Goal: Information Seeking & Learning: Learn about a topic

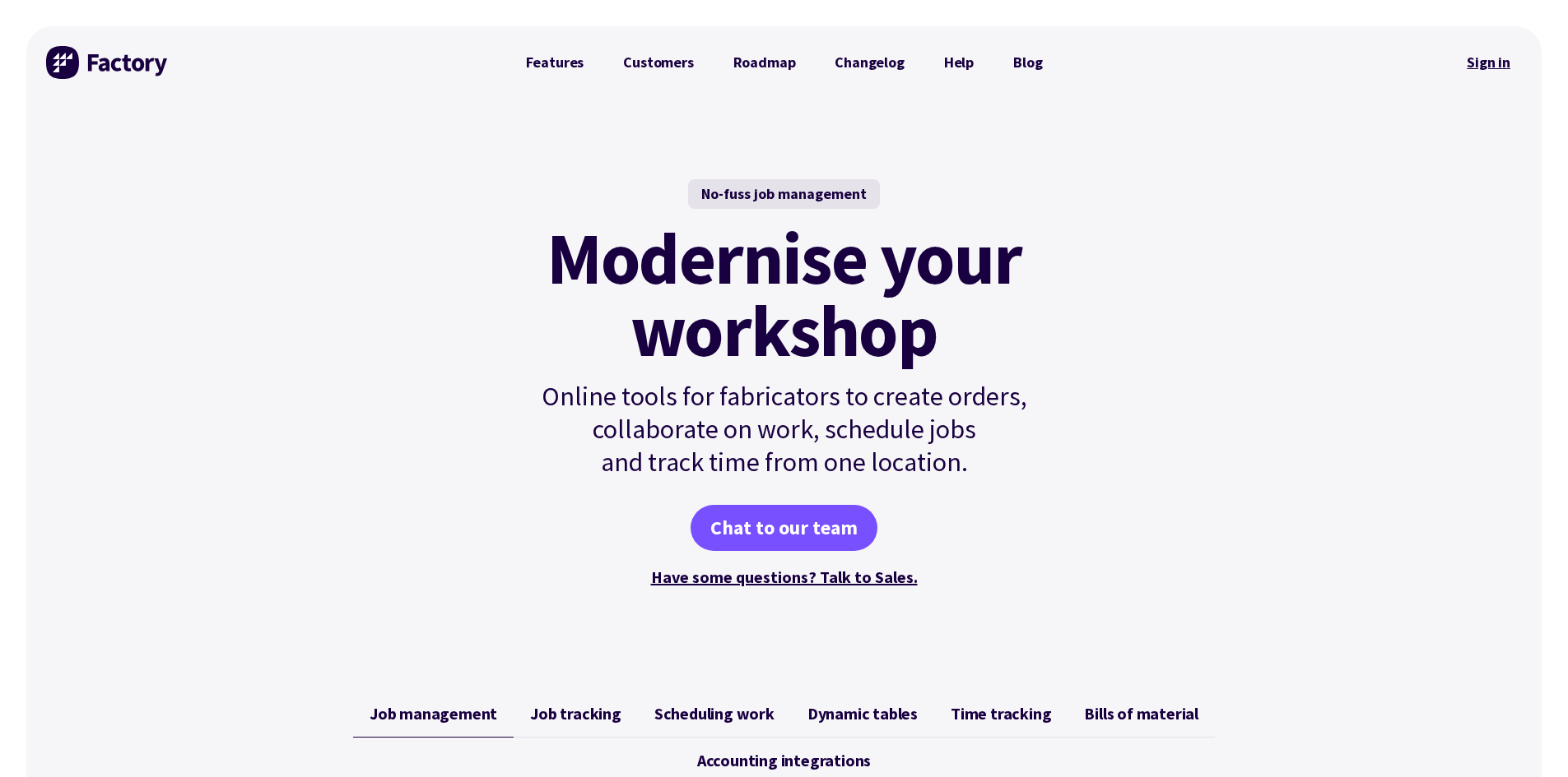
click at [1491, 63] on link "Sign in" at bounding box center [1489, 62] width 67 height 38
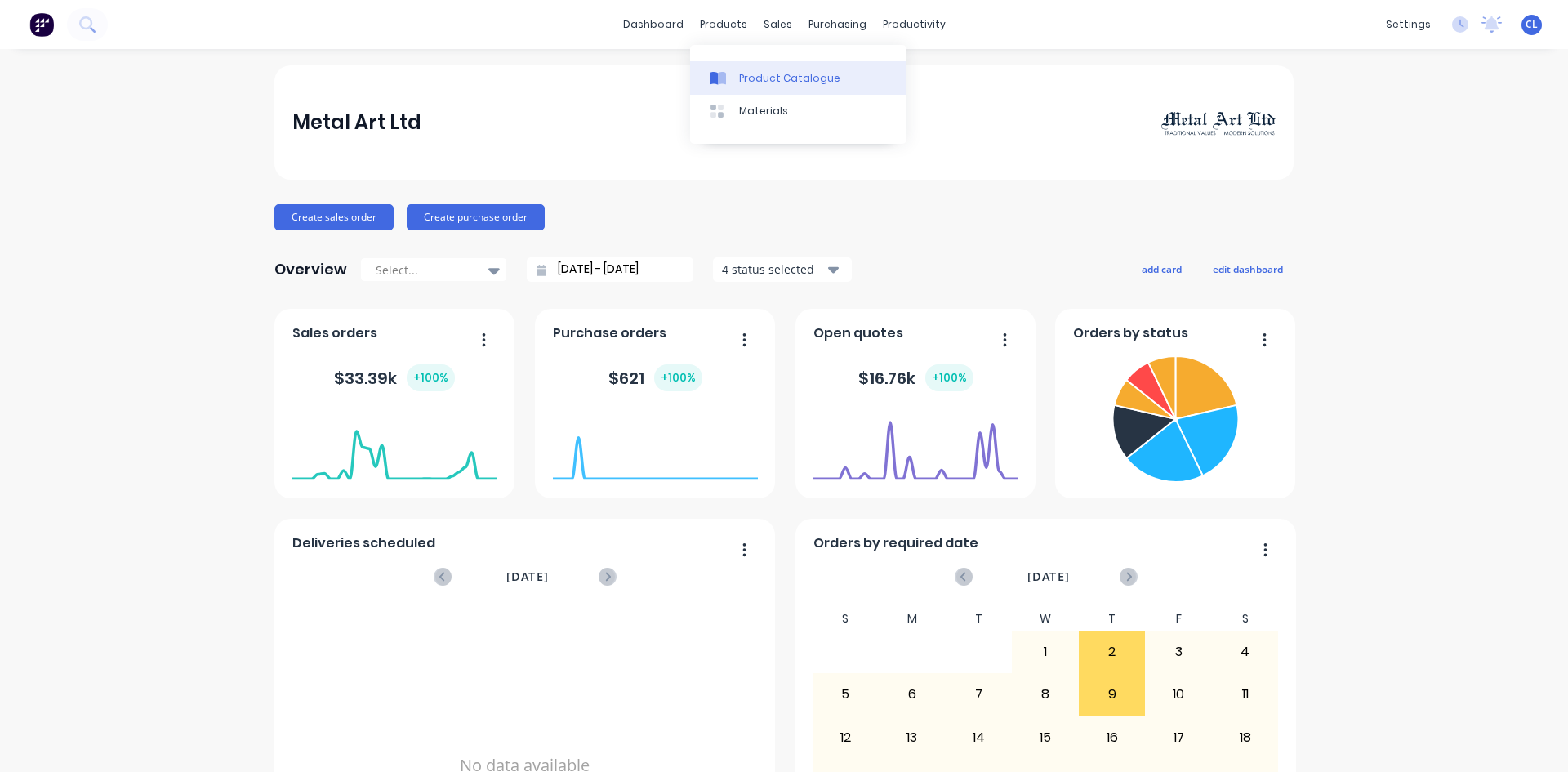
click at [768, 78] on div "Product Catalogue" at bounding box center [790, 79] width 101 height 15
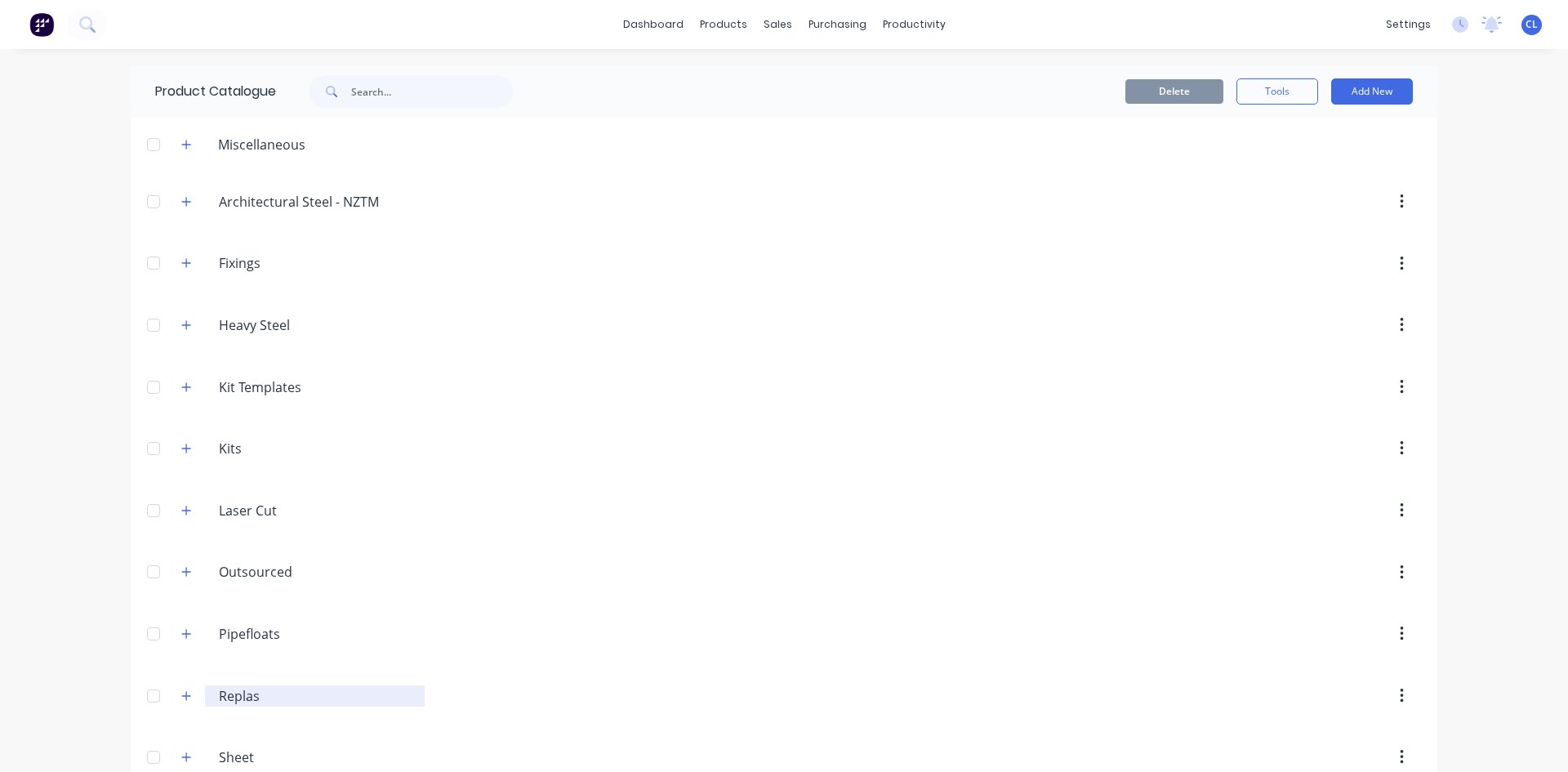
click at [243, 700] on input "Replas" at bounding box center [316, 696] width 194 height 20
click at [181, 698] on icon "button" at bounding box center [186, 696] width 10 height 12
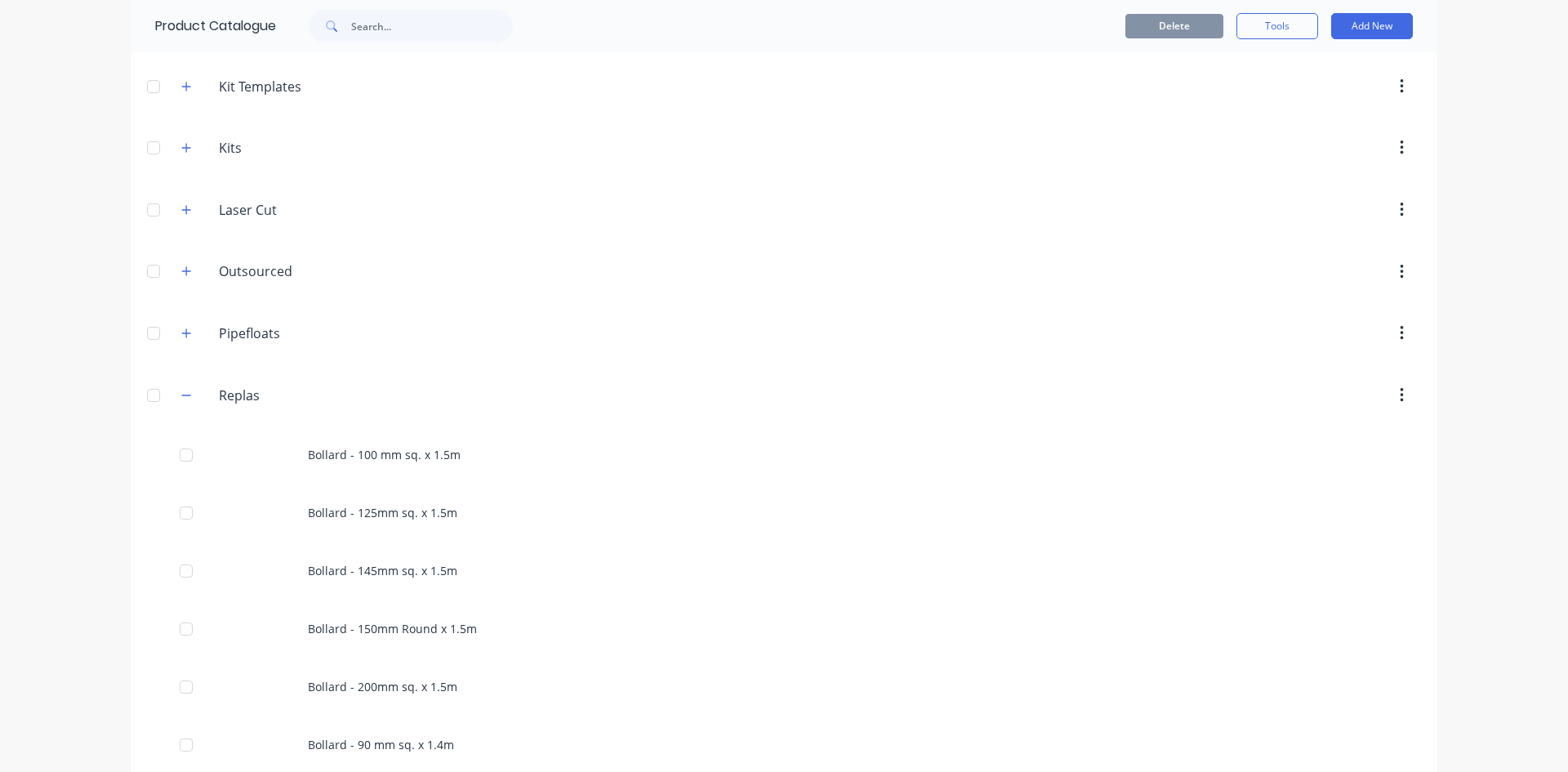
scroll to position [572, 0]
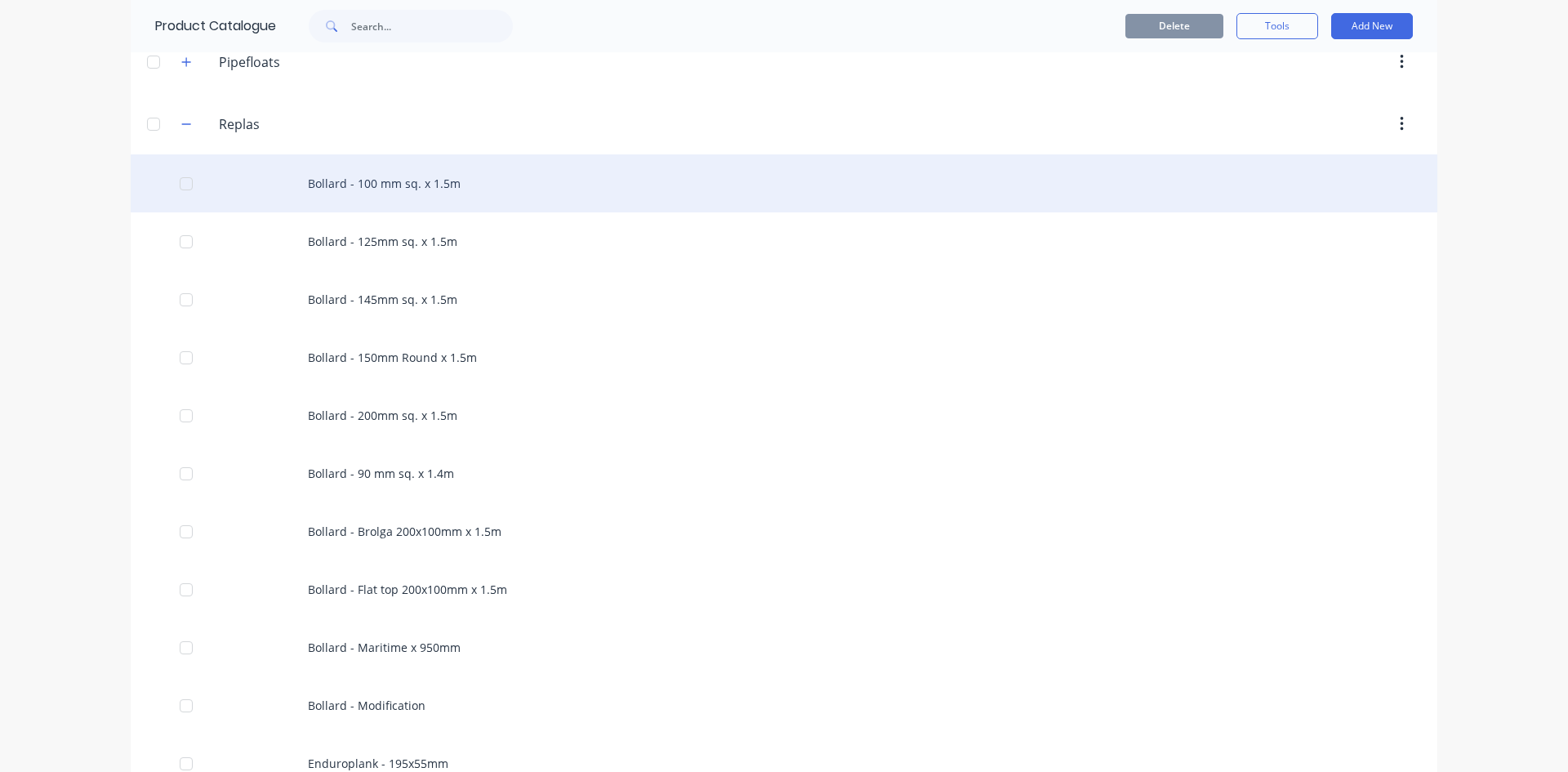
click at [341, 177] on div "Bollard - 100 mm sq. x 1.5m" at bounding box center [784, 184] width 1307 height 58
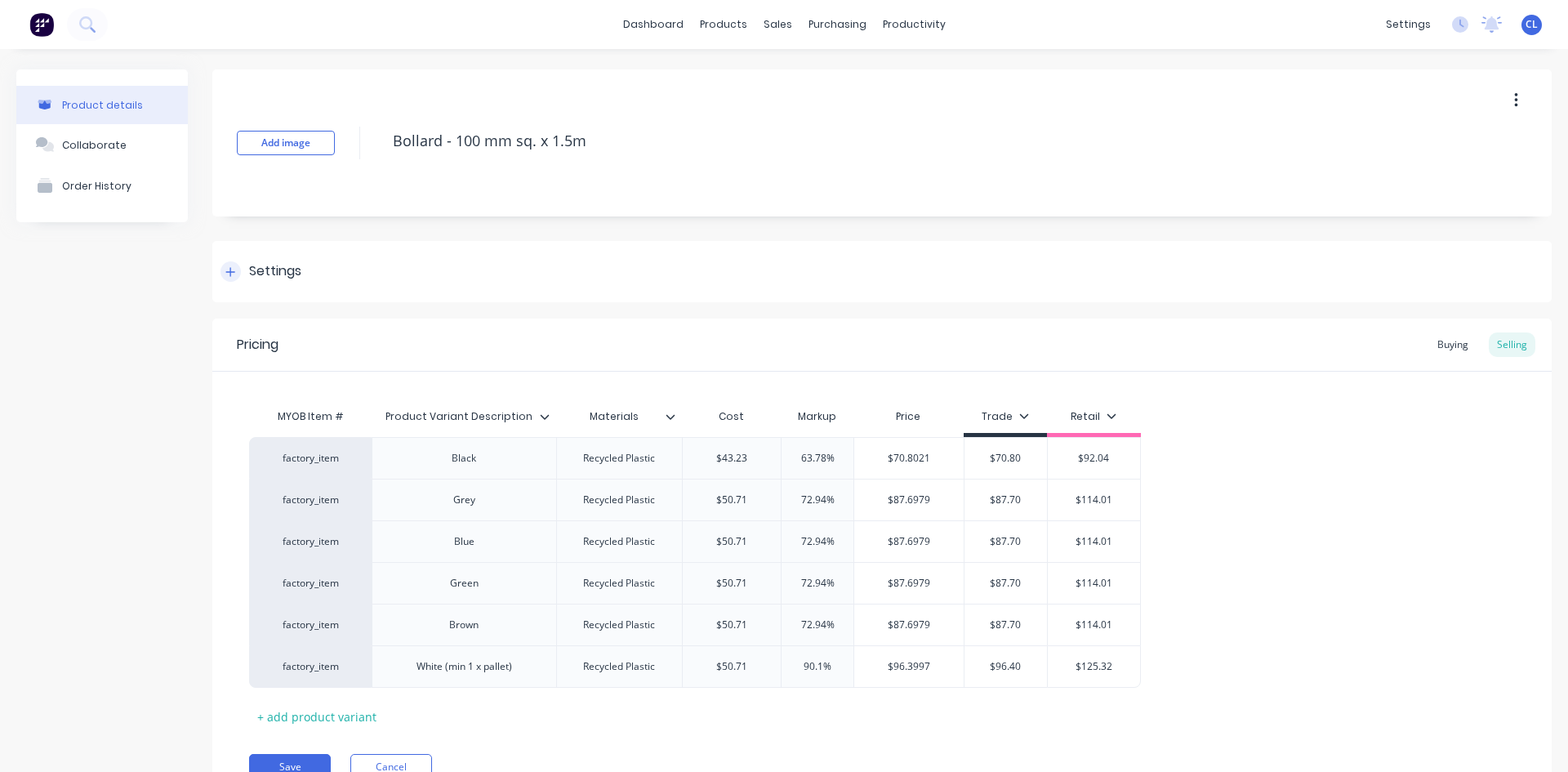
drag, startPoint x: 1441, startPoint y: 346, endPoint x: 666, endPoint y: 297, distance: 776.5
click at [1441, 346] on div "Buying" at bounding box center [1453, 345] width 47 height 25
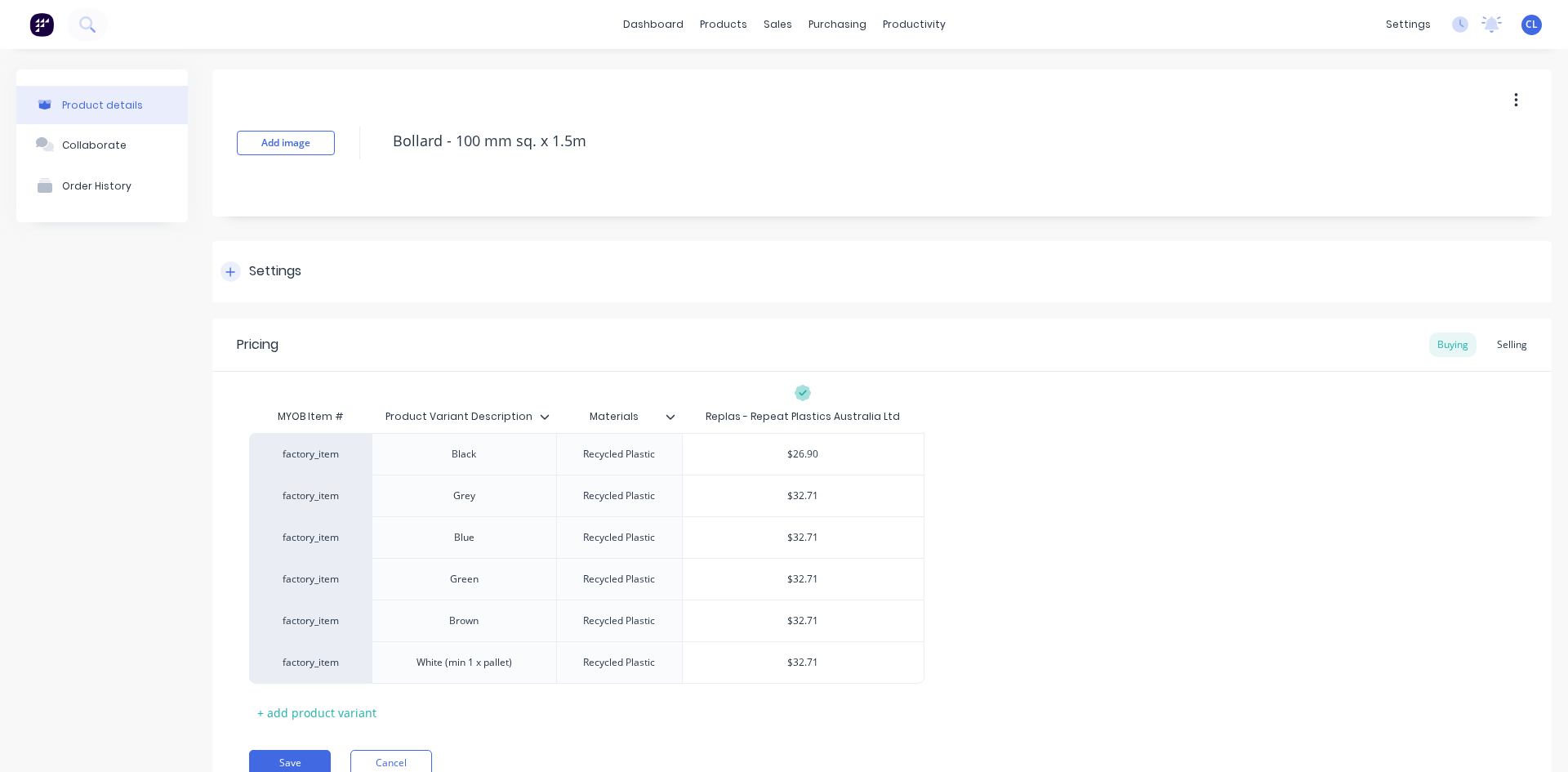
click at [227, 276] on icon at bounding box center [230, 273] width 10 height 12
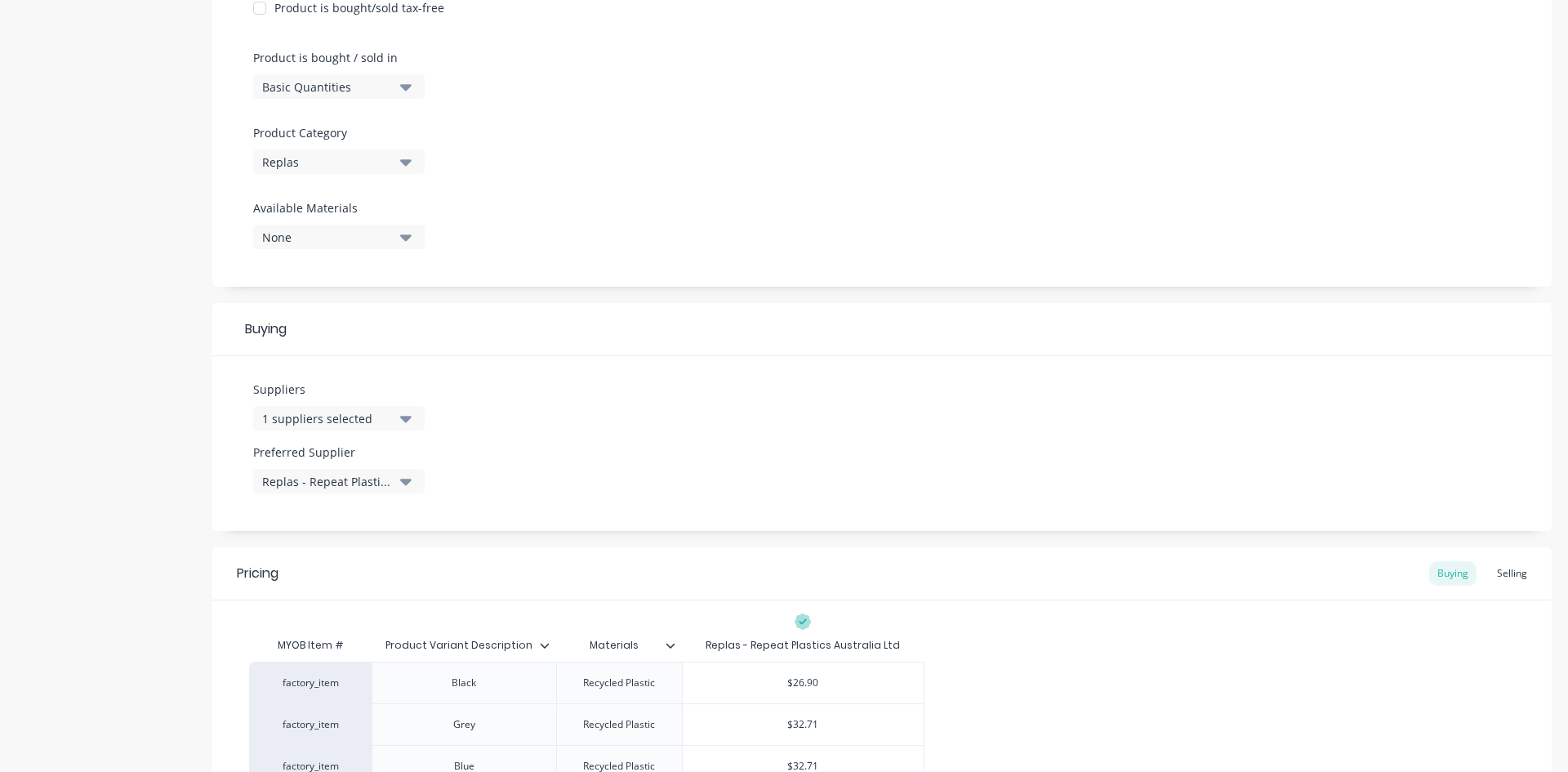
scroll to position [490, 0]
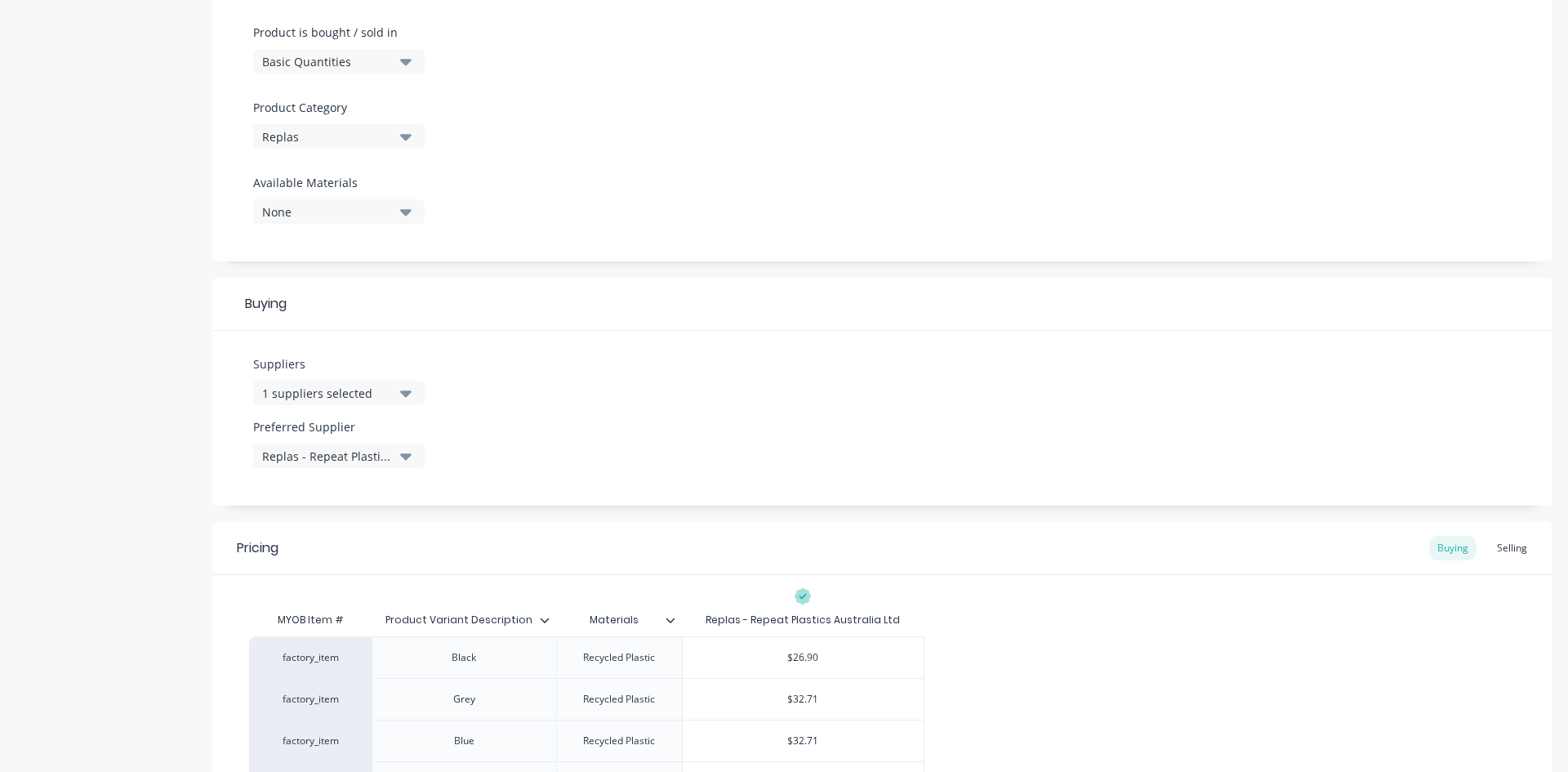
click at [403, 392] on icon "button" at bounding box center [406, 394] width 12 height 7
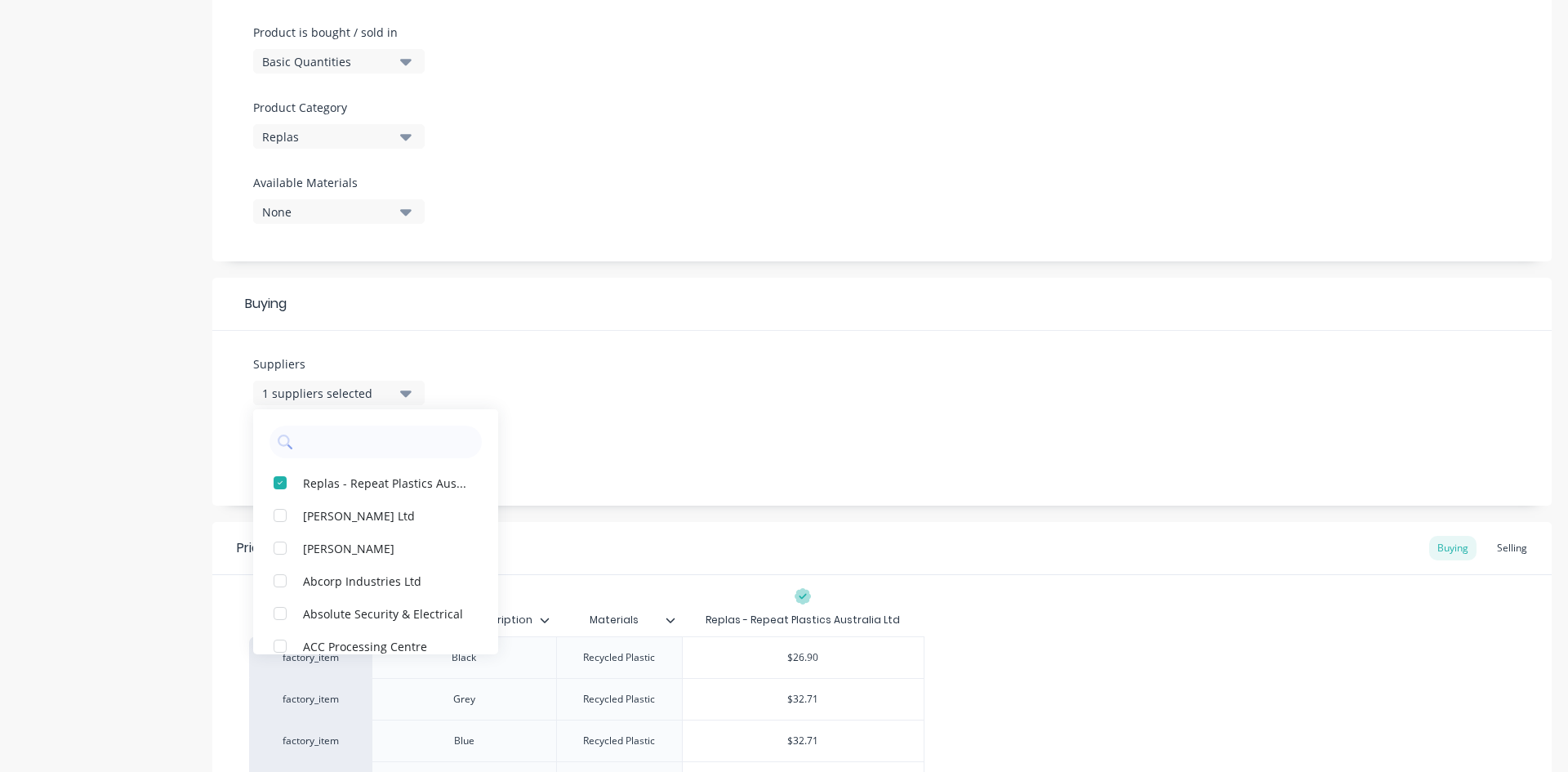
click at [651, 336] on div "Suppliers 1 suppliers selected Replas - Repeat Plastics Australia Ltd [PERSON_N…" at bounding box center [882, 418] width 1340 height 175
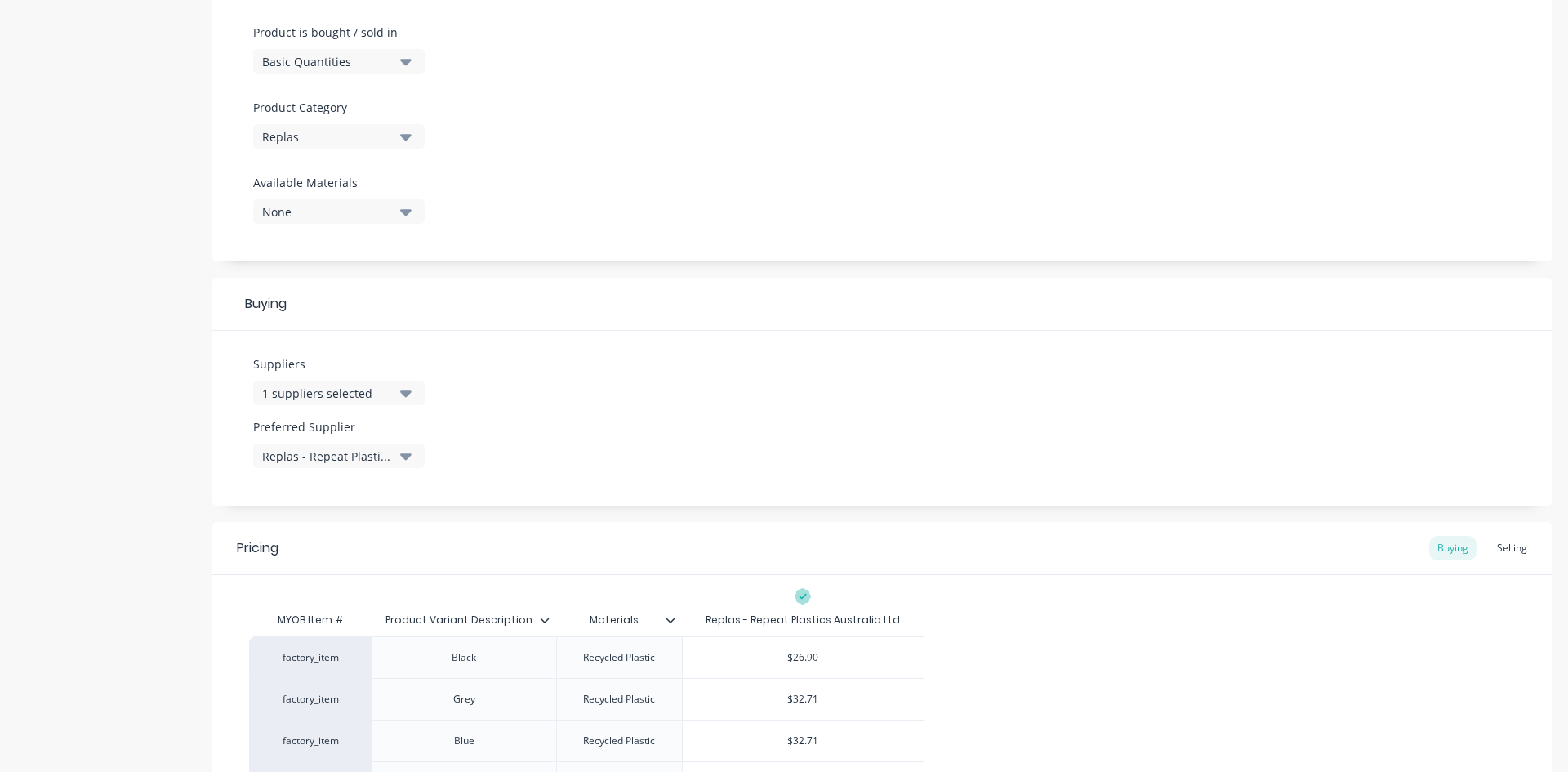
click at [413, 390] on button "1 suppliers selected" at bounding box center [339, 393] width 172 height 25
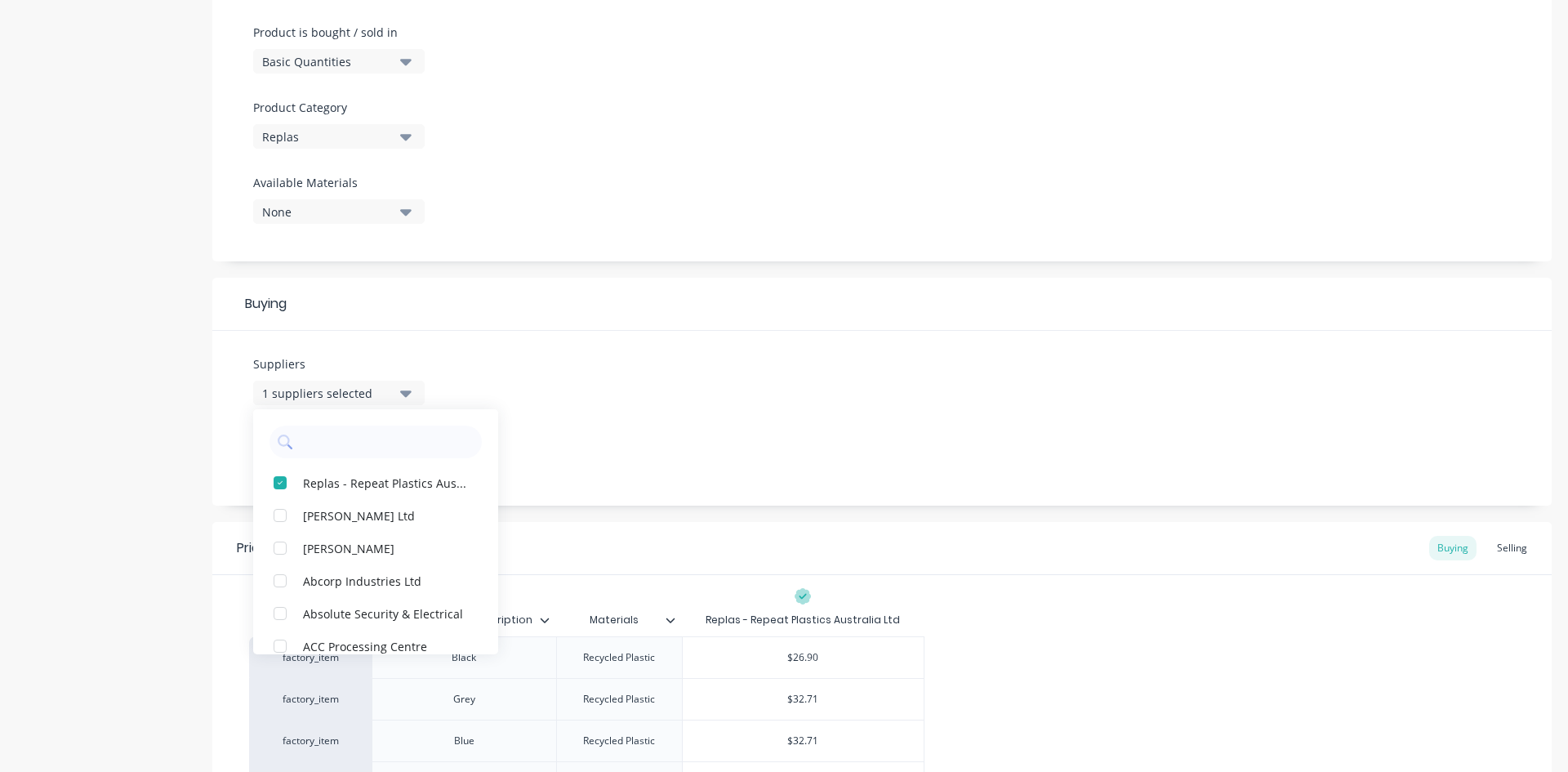
click at [657, 273] on div "Product Options I buy this item I sell this item I track stock for this item I …" at bounding box center [882, 159] width 1340 height 694
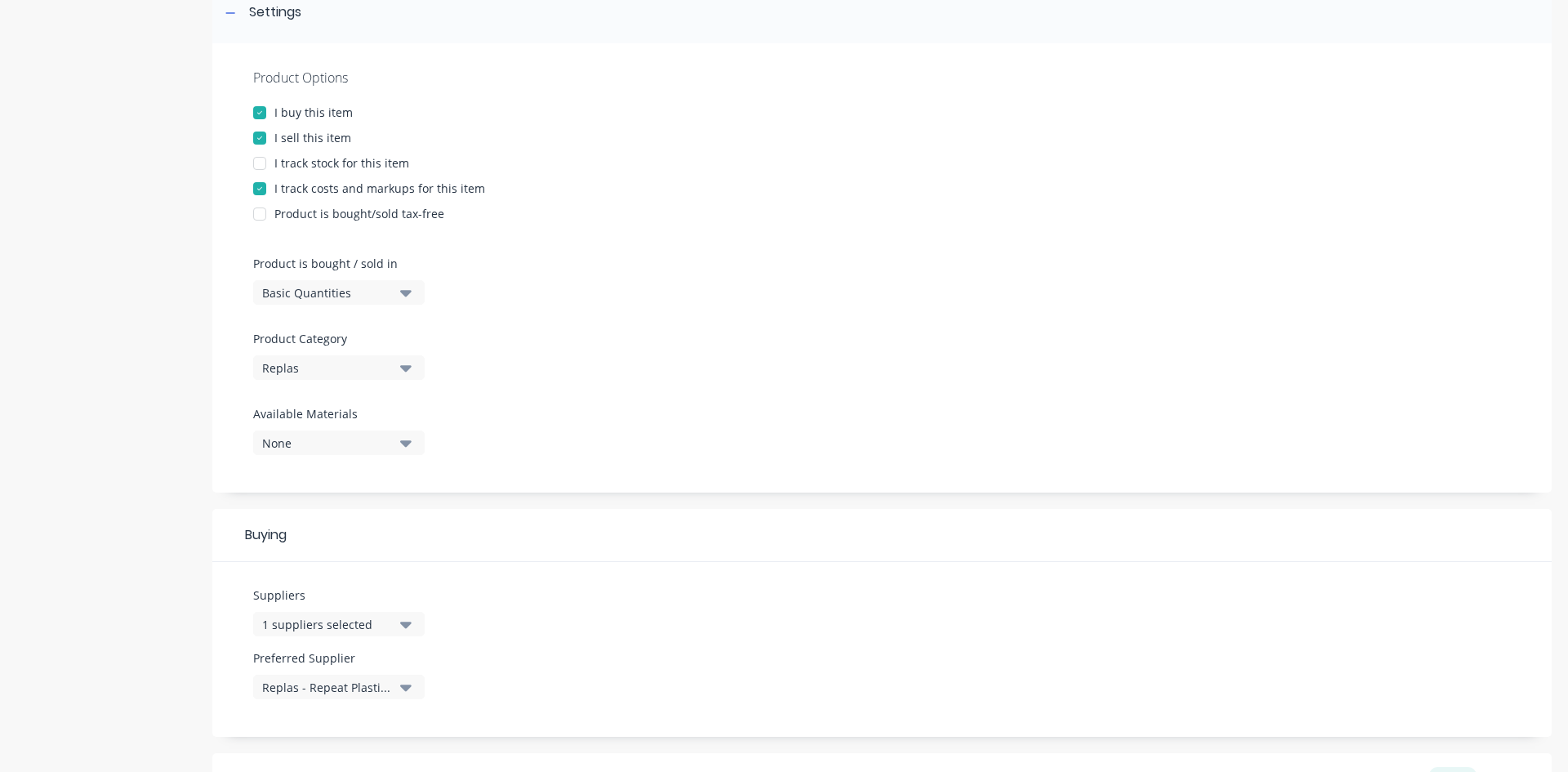
scroll to position [164, 0]
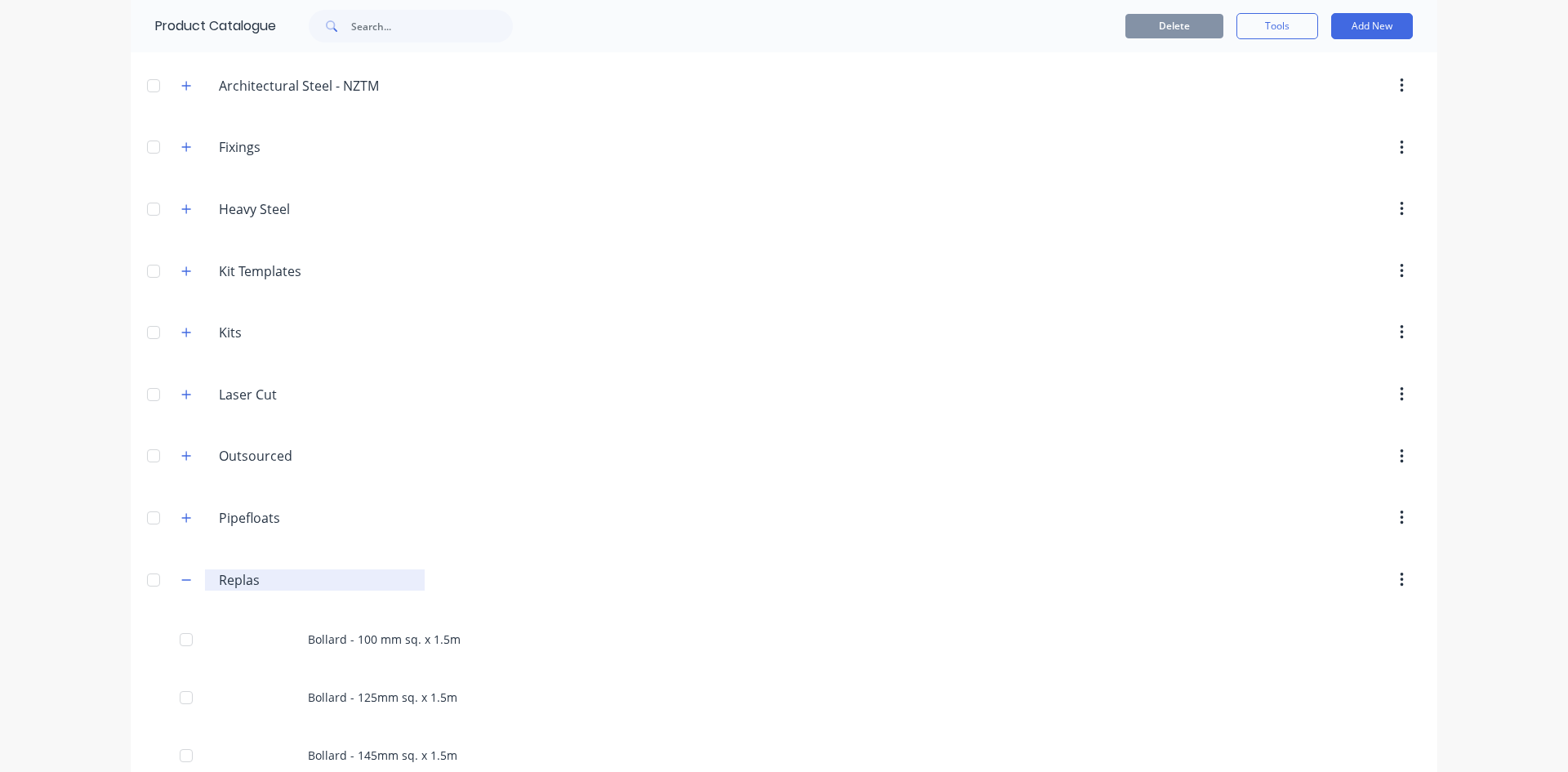
scroll to position [245, 0]
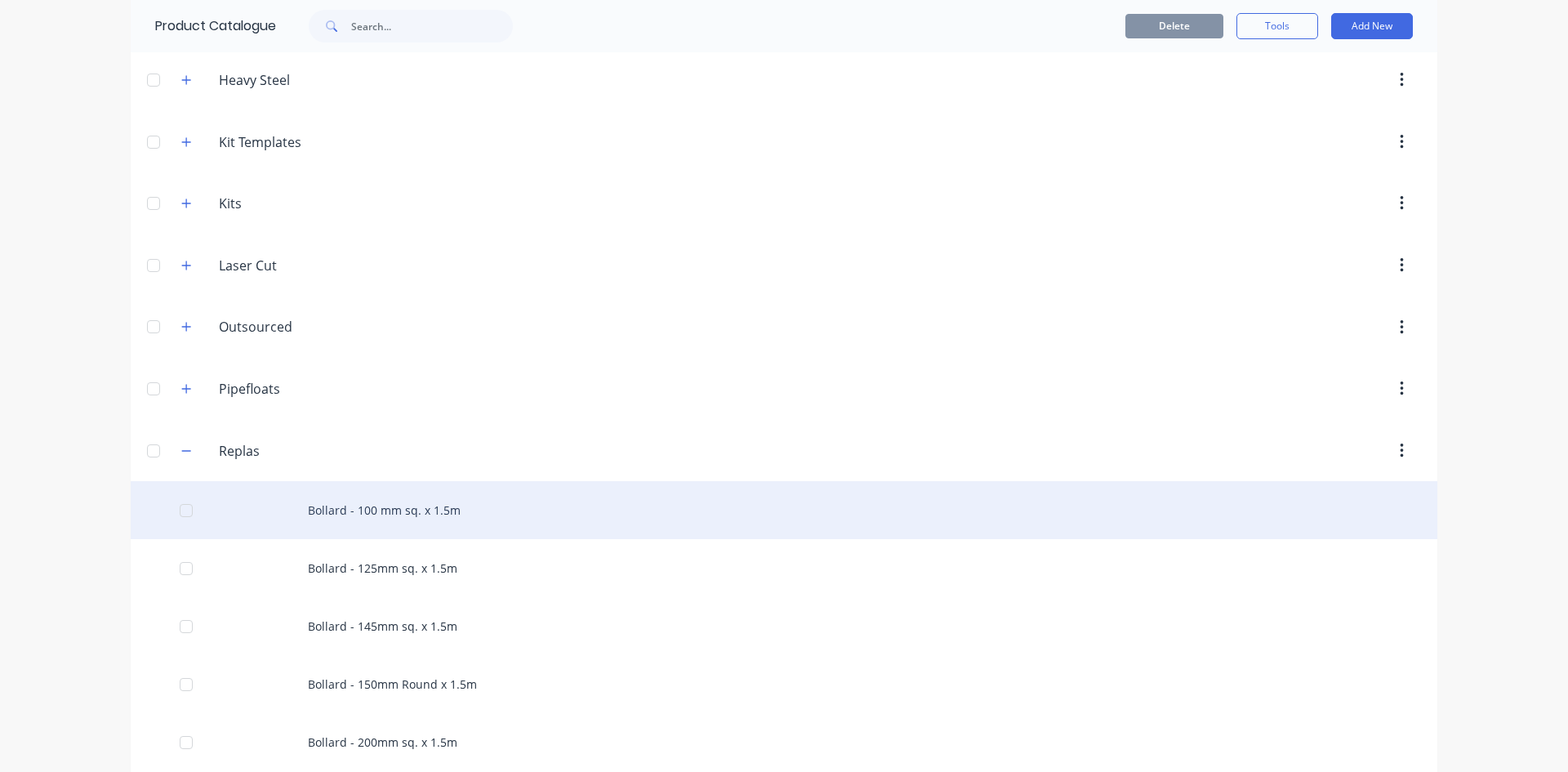
click at [393, 507] on div "Bollard - 100 mm sq. x 1.5m" at bounding box center [784, 510] width 1307 height 58
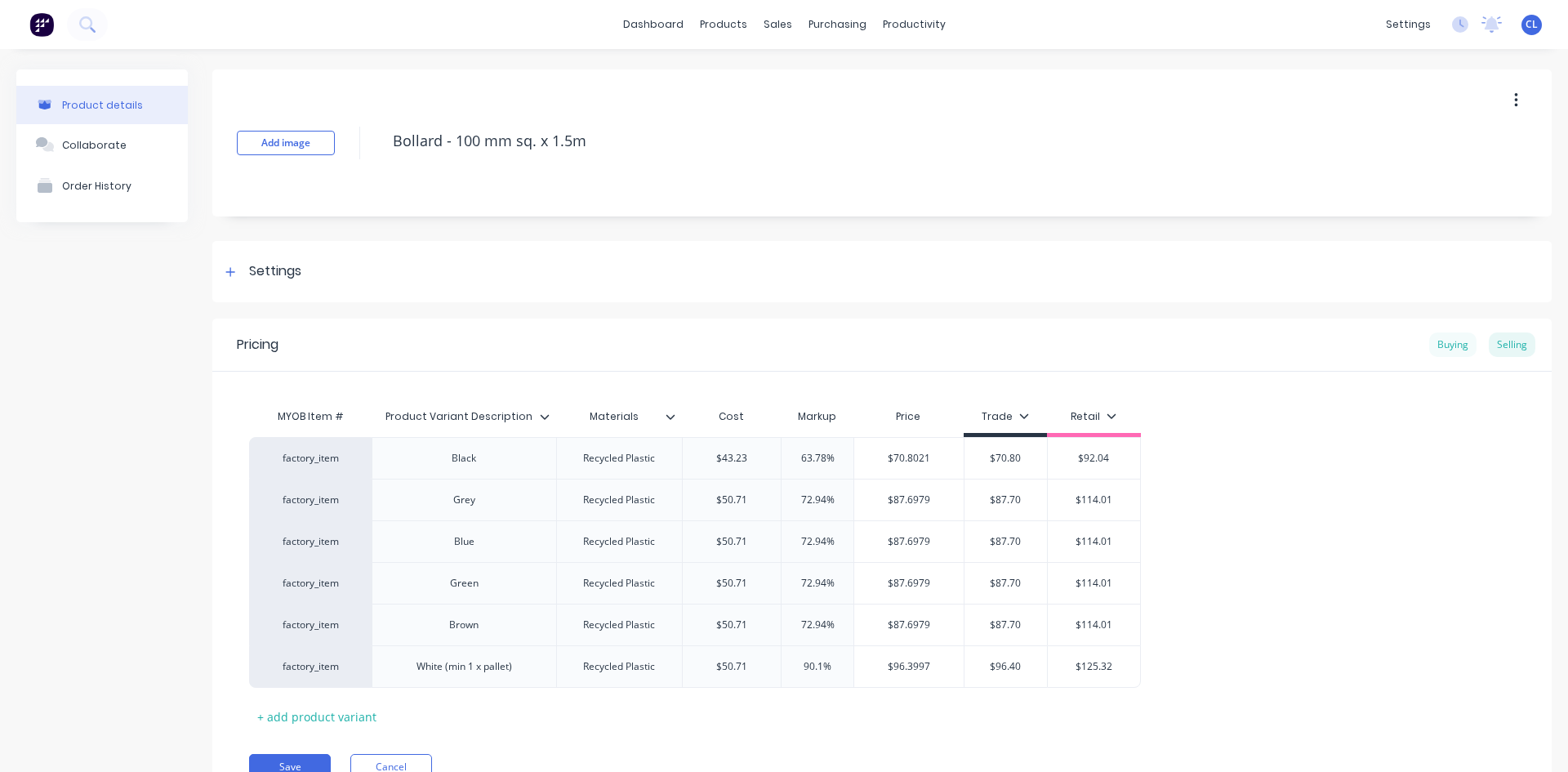
click at [1430, 347] on div "Buying" at bounding box center [1453, 345] width 47 height 25
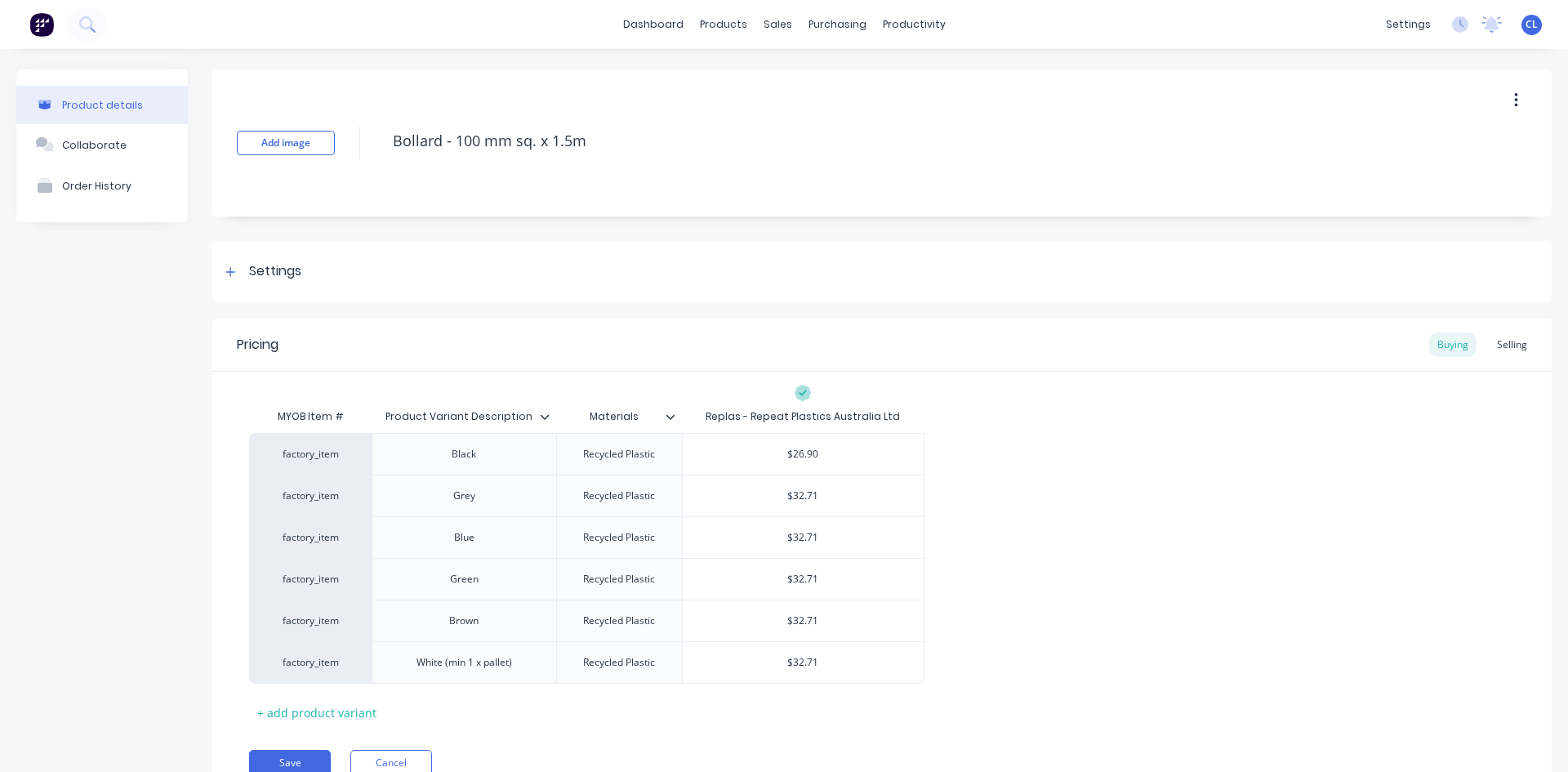
drag, startPoint x: 1105, startPoint y: 490, endPoint x: 1124, endPoint y: 489, distance: 19.0
click at [1105, 491] on div "factory_item Black Recycled Plastic $26.90 factory_item Grey Recycled Plastic $…" at bounding box center [882, 558] width 1266 height 251
click at [1497, 346] on div "Selling" at bounding box center [1512, 345] width 47 height 25
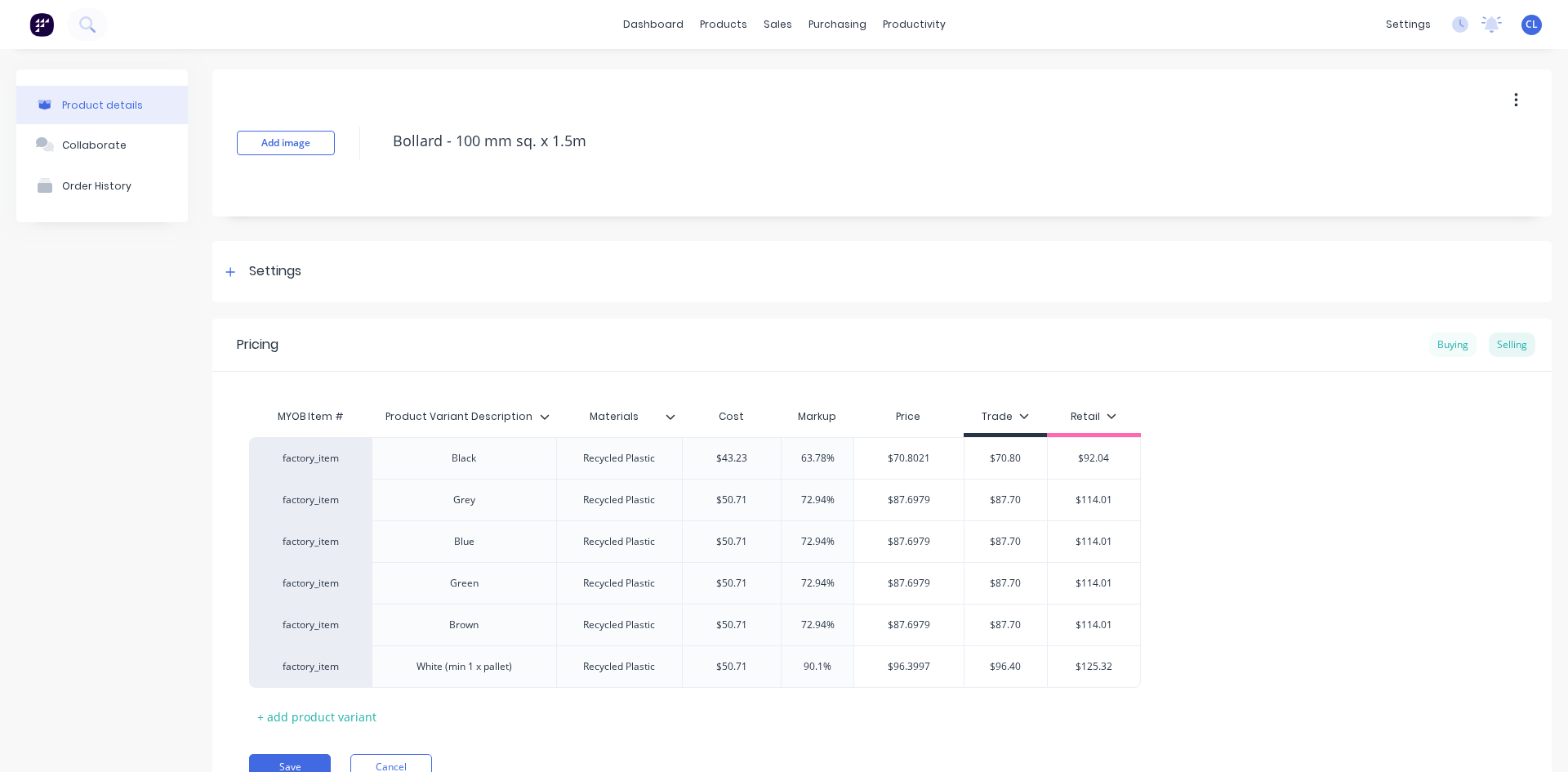
click at [1443, 342] on div "Buying" at bounding box center [1453, 345] width 47 height 25
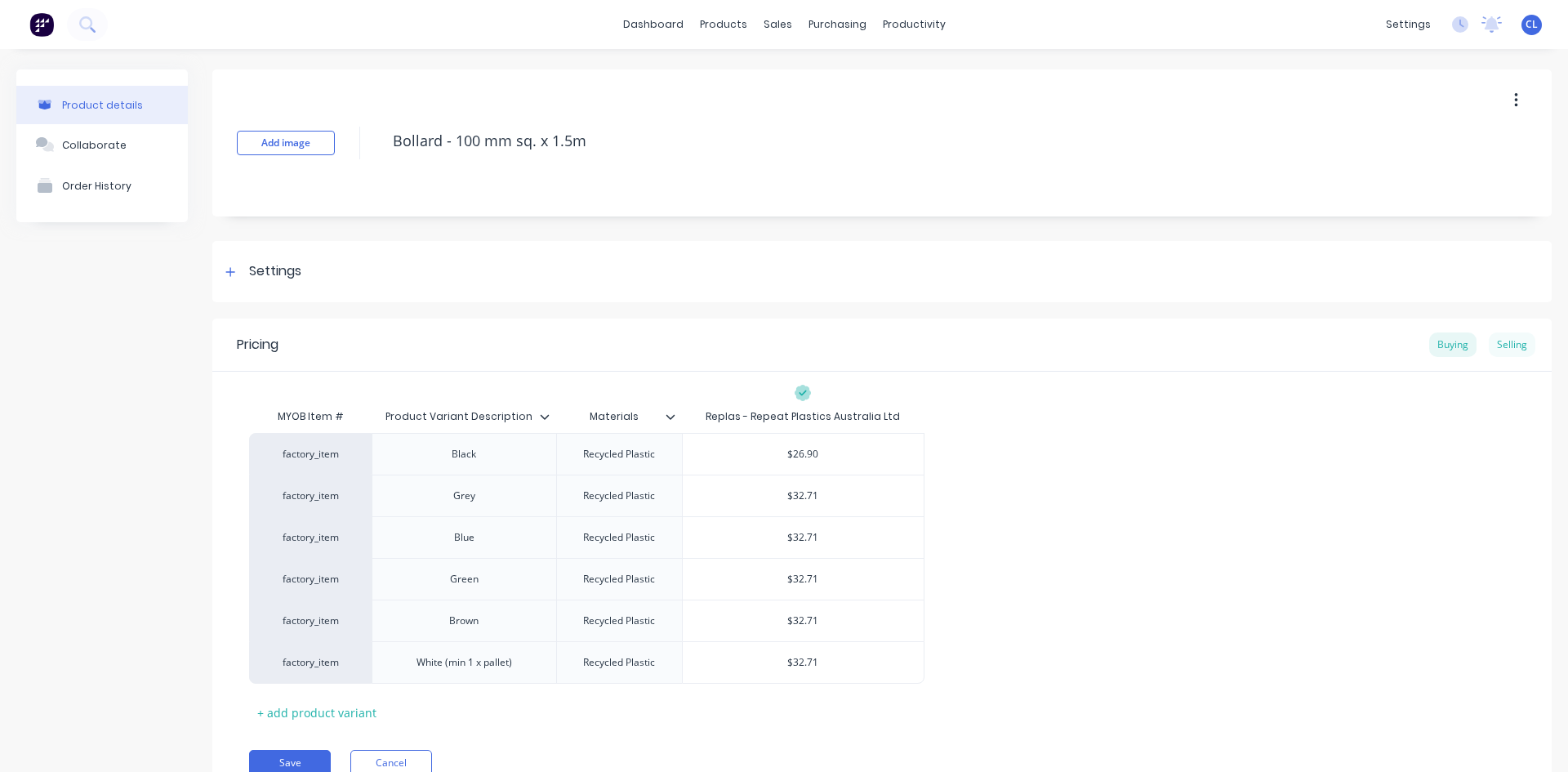
click at [1494, 343] on div "Selling" at bounding box center [1512, 345] width 47 height 25
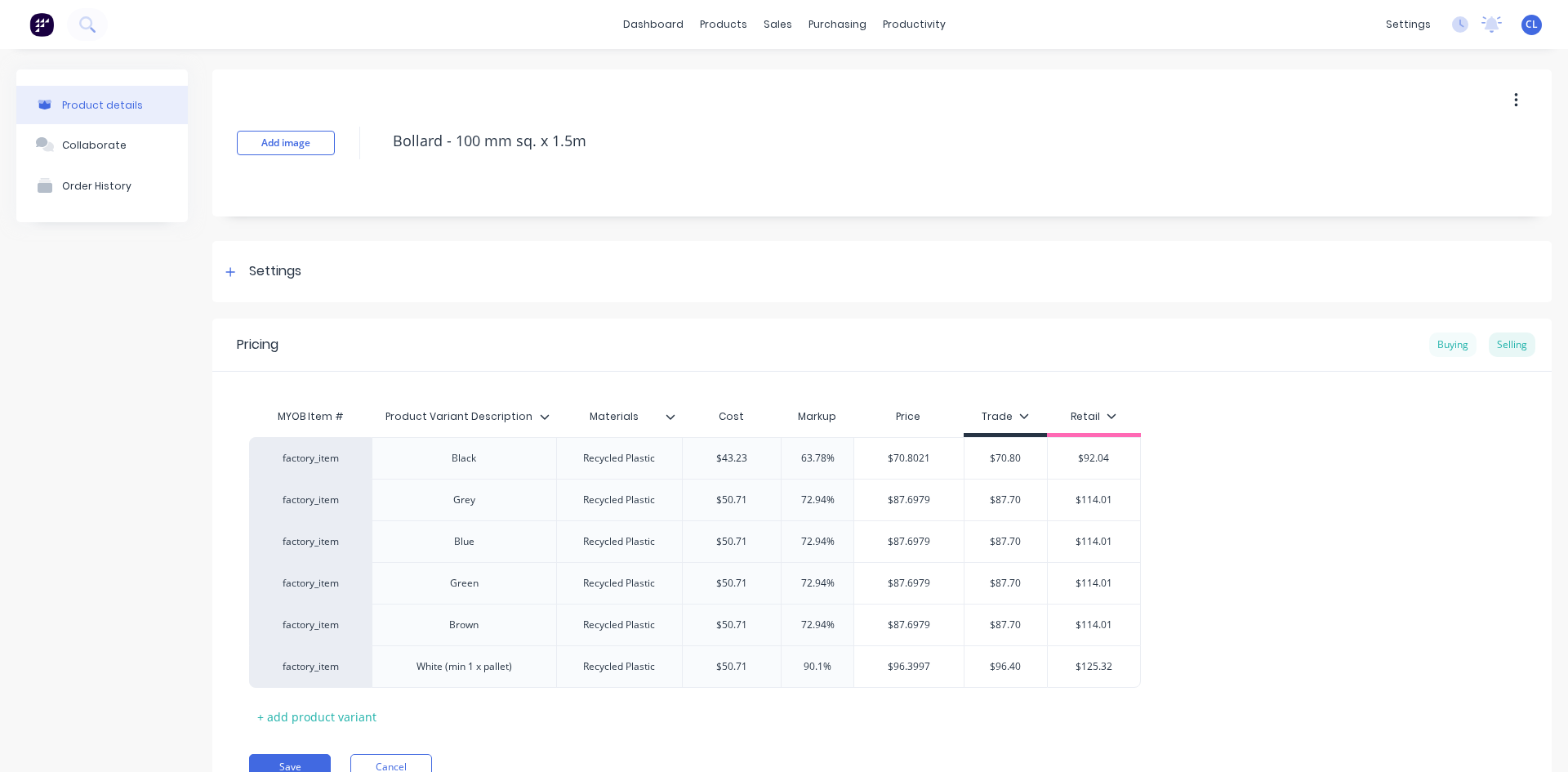
click at [1443, 342] on div "Buying" at bounding box center [1453, 345] width 47 height 25
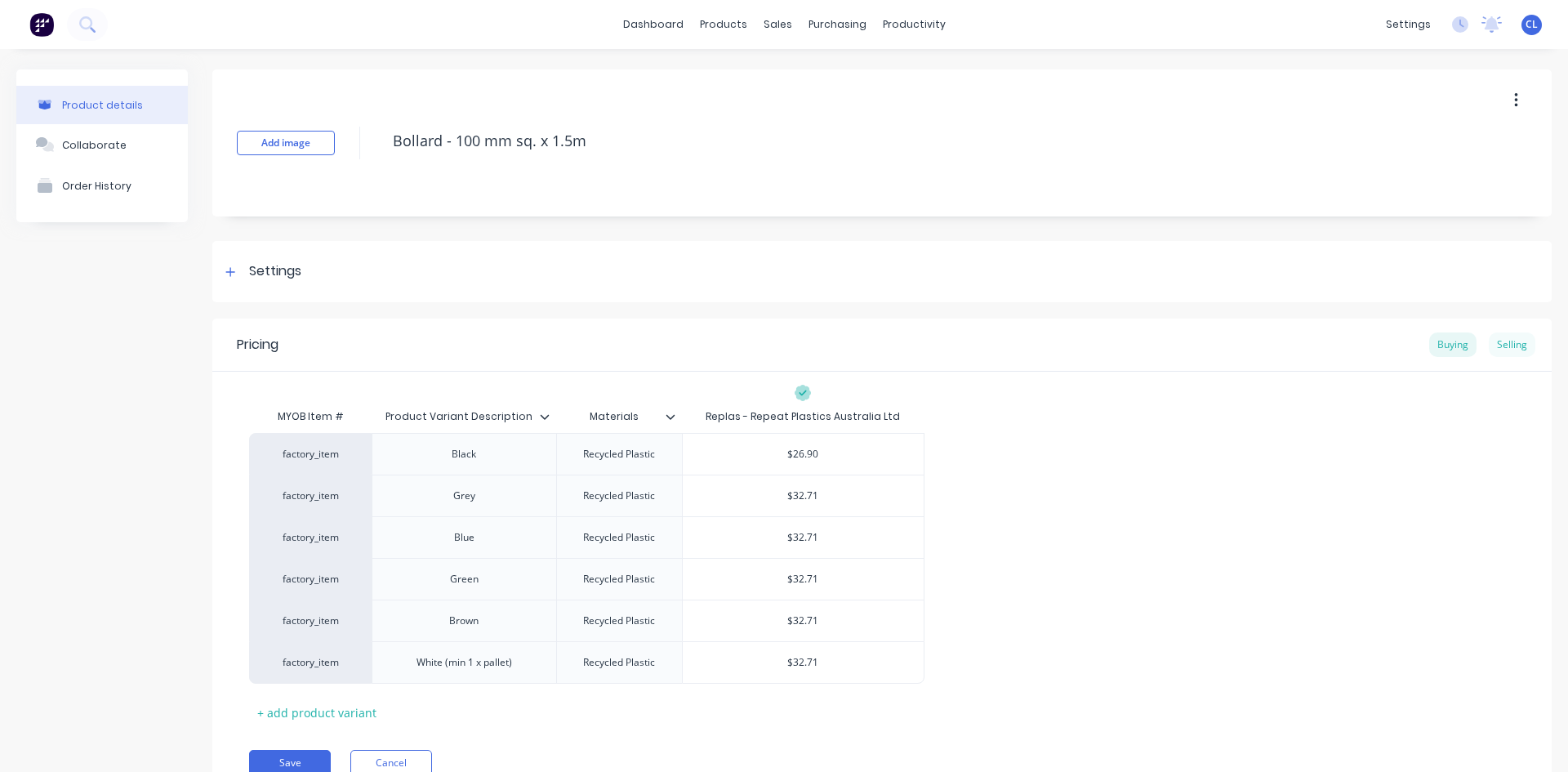
click at [1504, 345] on div "Selling" at bounding box center [1512, 345] width 47 height 25
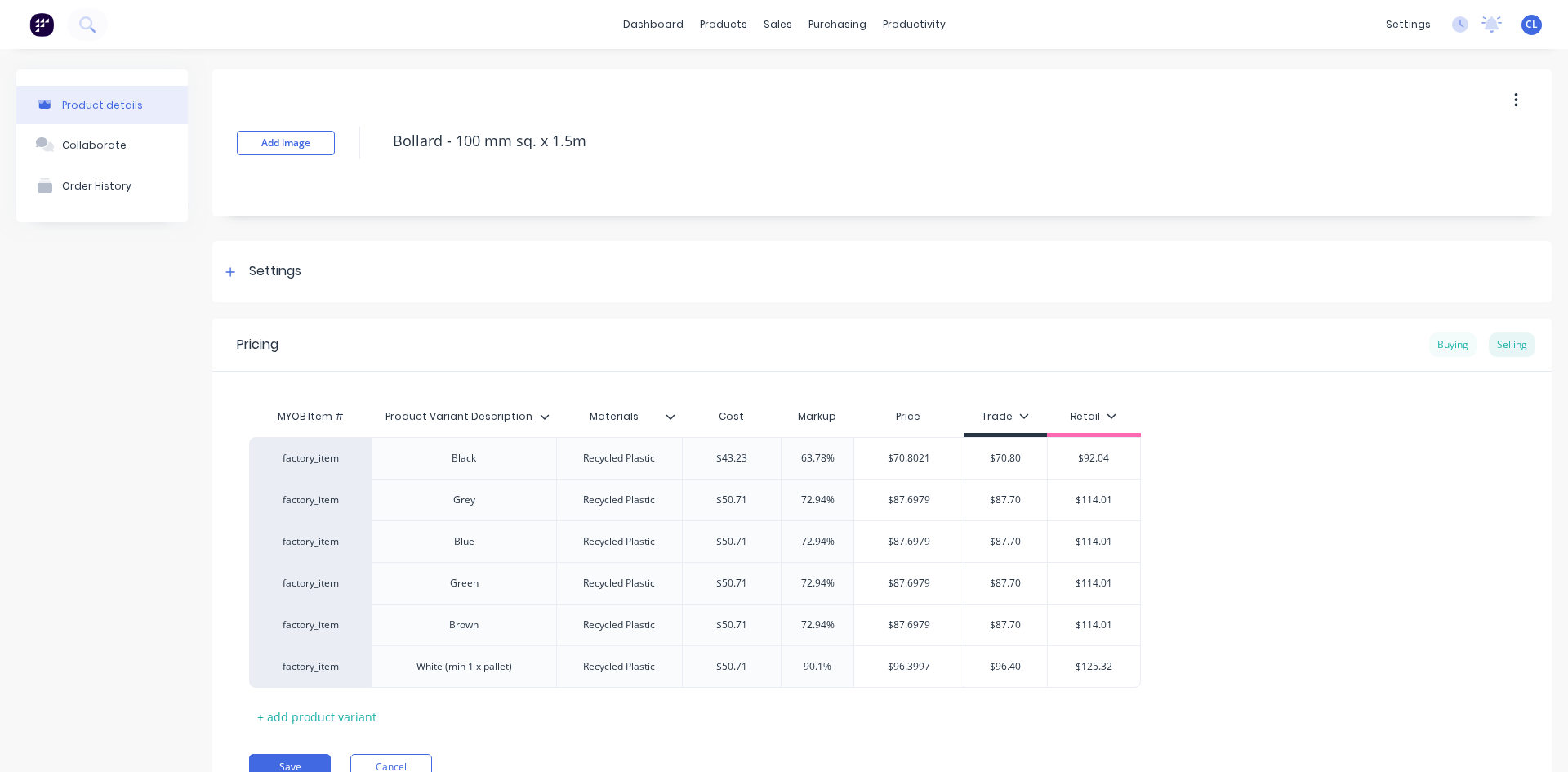
click at [1446, 345] on div "Buying" at bounding box center [1453, 345] width 47 height 25
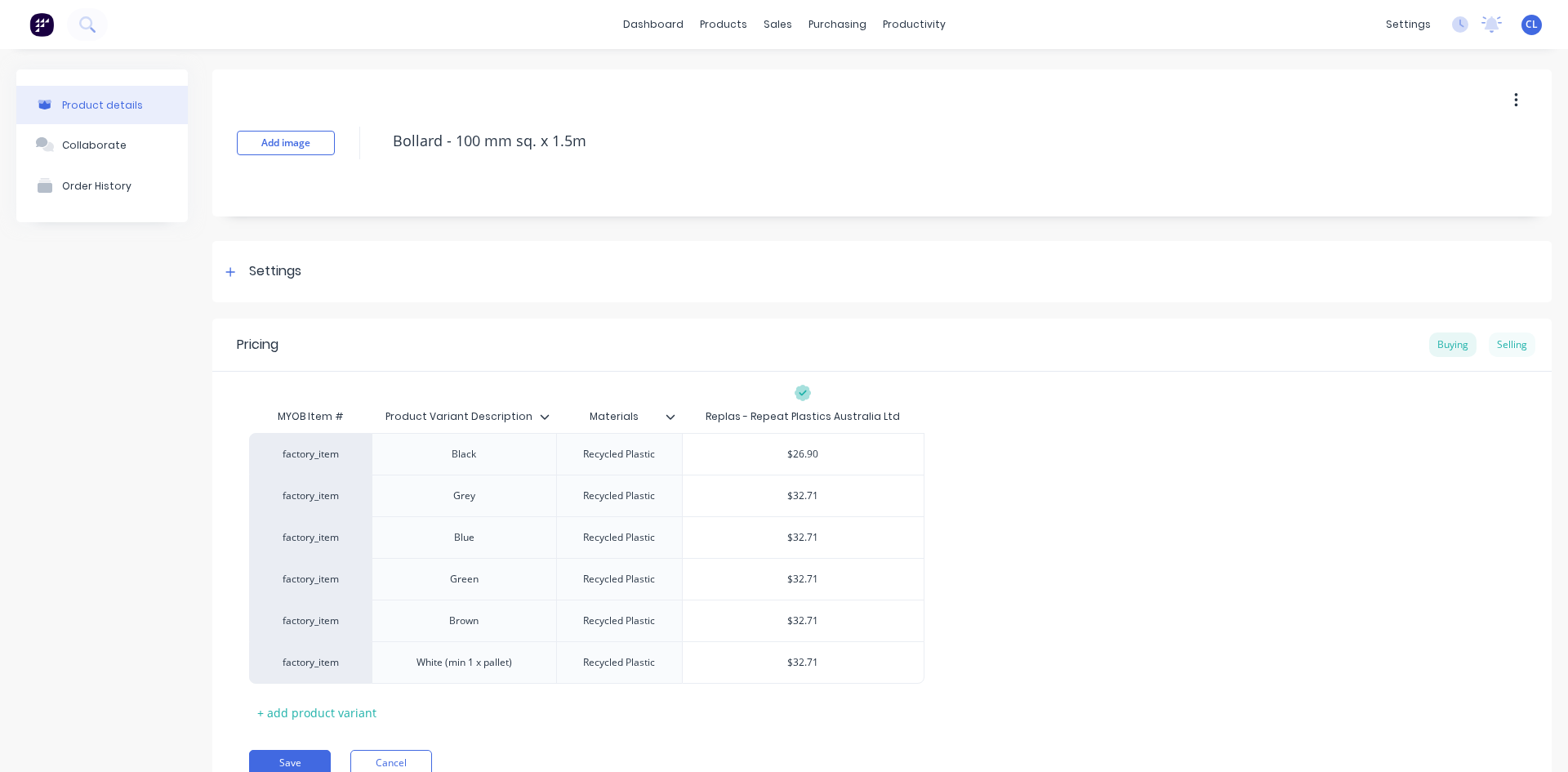
click at [1502, 340] on div "Selling" at bounding box center [1512, 345] width 47 height 25
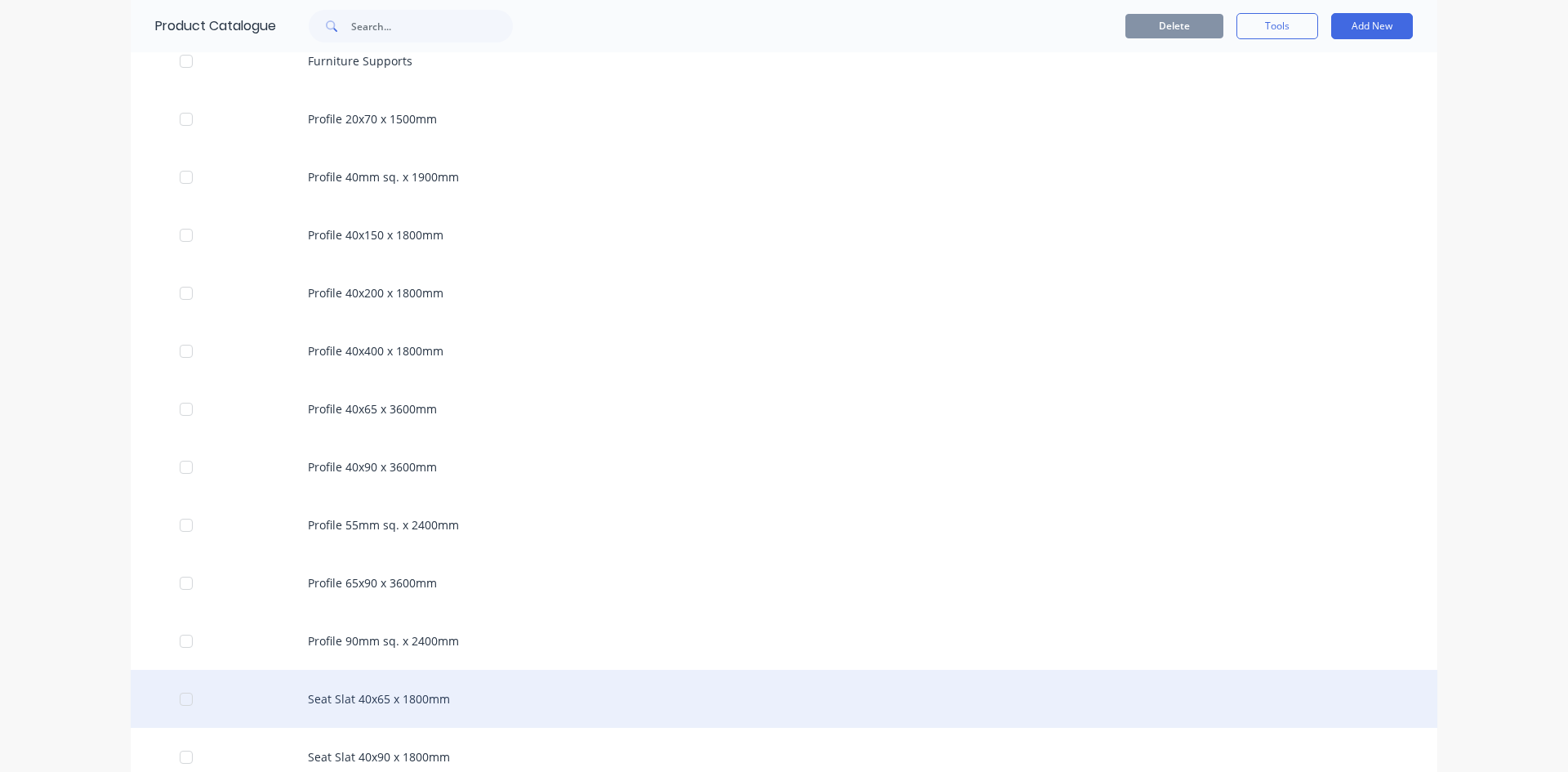
scroll to position [1471, 0]
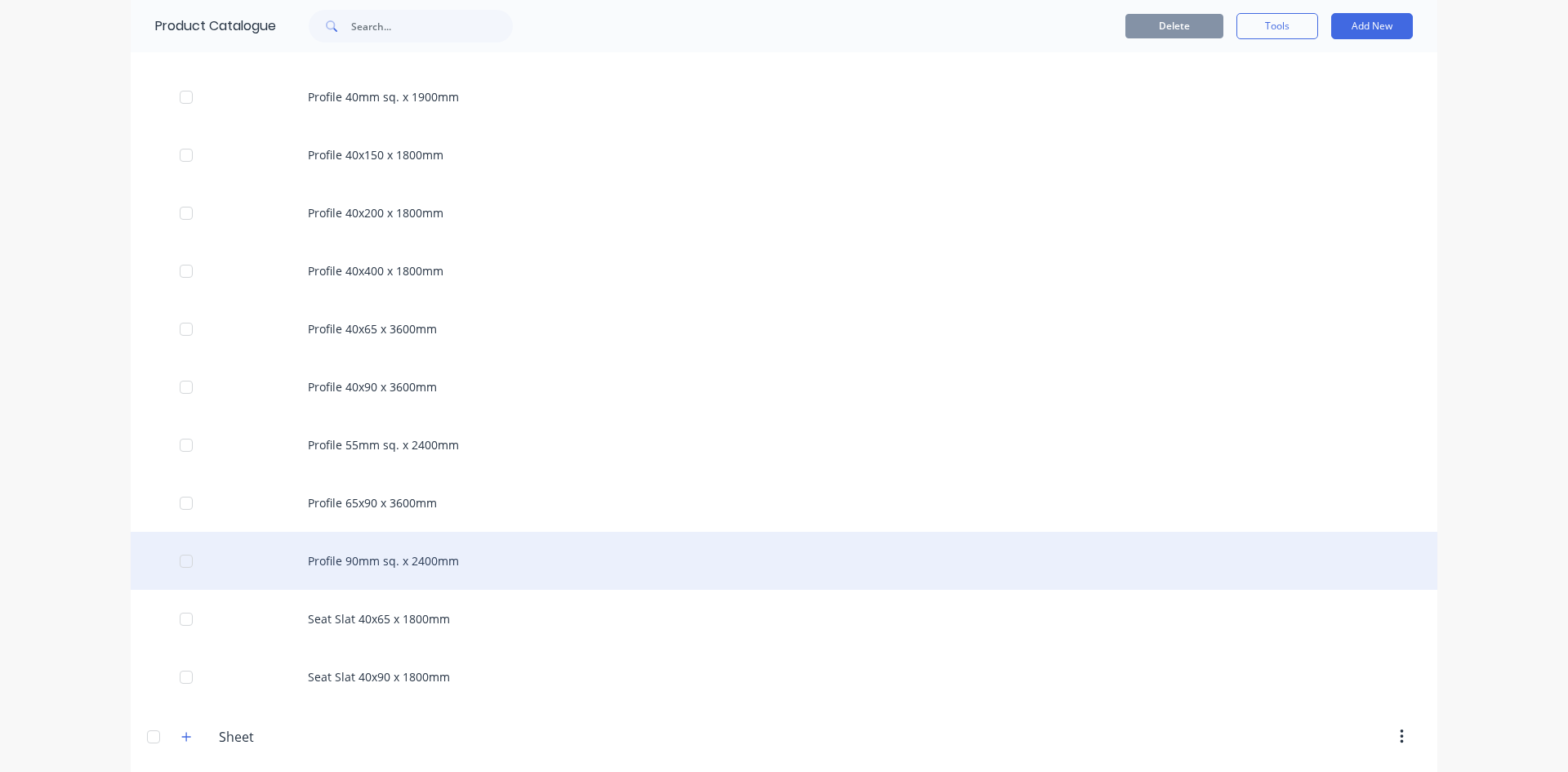
click at [362, 559] on div "Profile 90mm sq. x 2400mm" at bounding box center [784, 561] width 1307 height 58
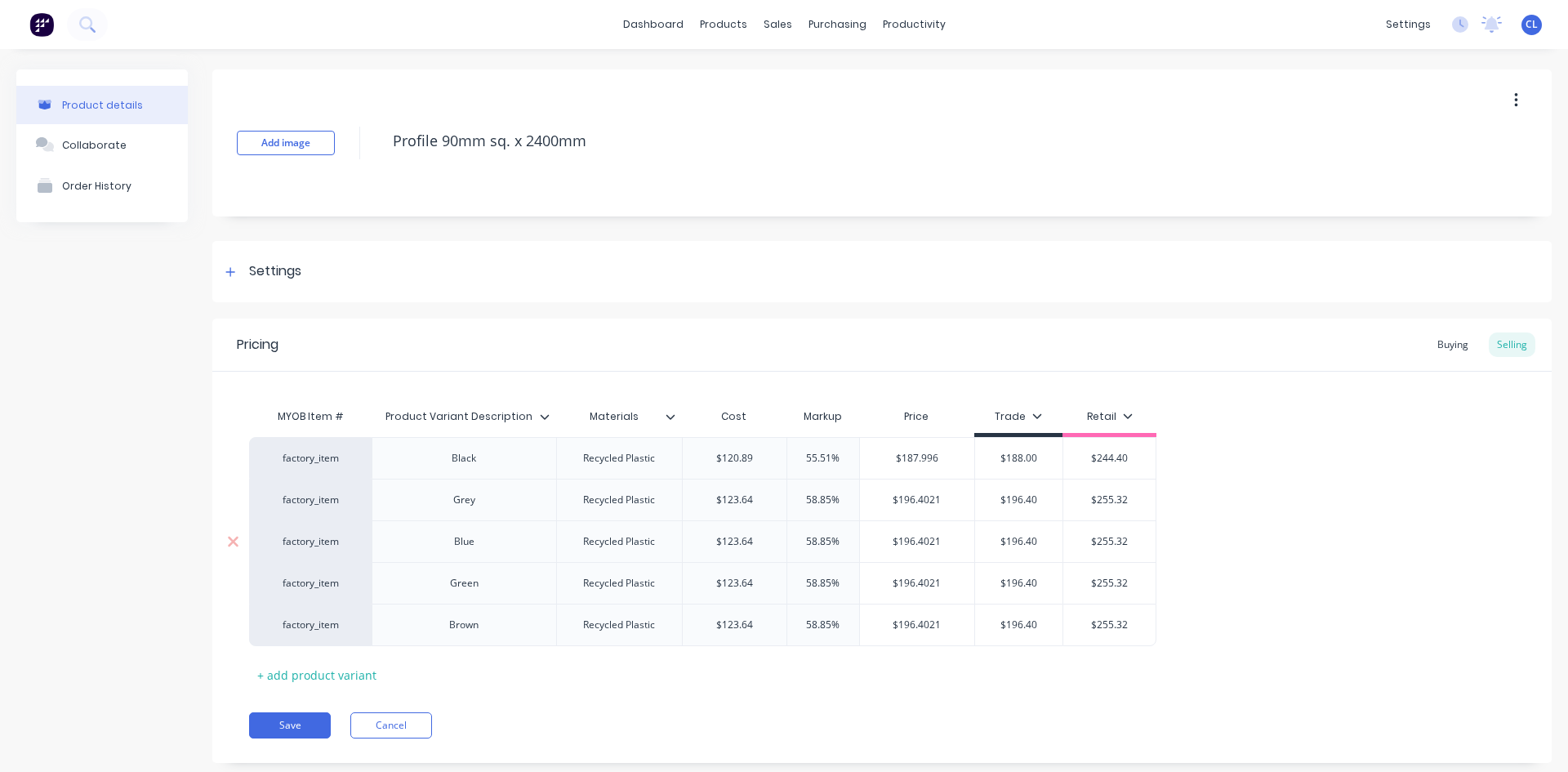
type textarea "x"
click at [1443, 345] on div "Buying" at bounding box center [1453, 345] width 47 height 25
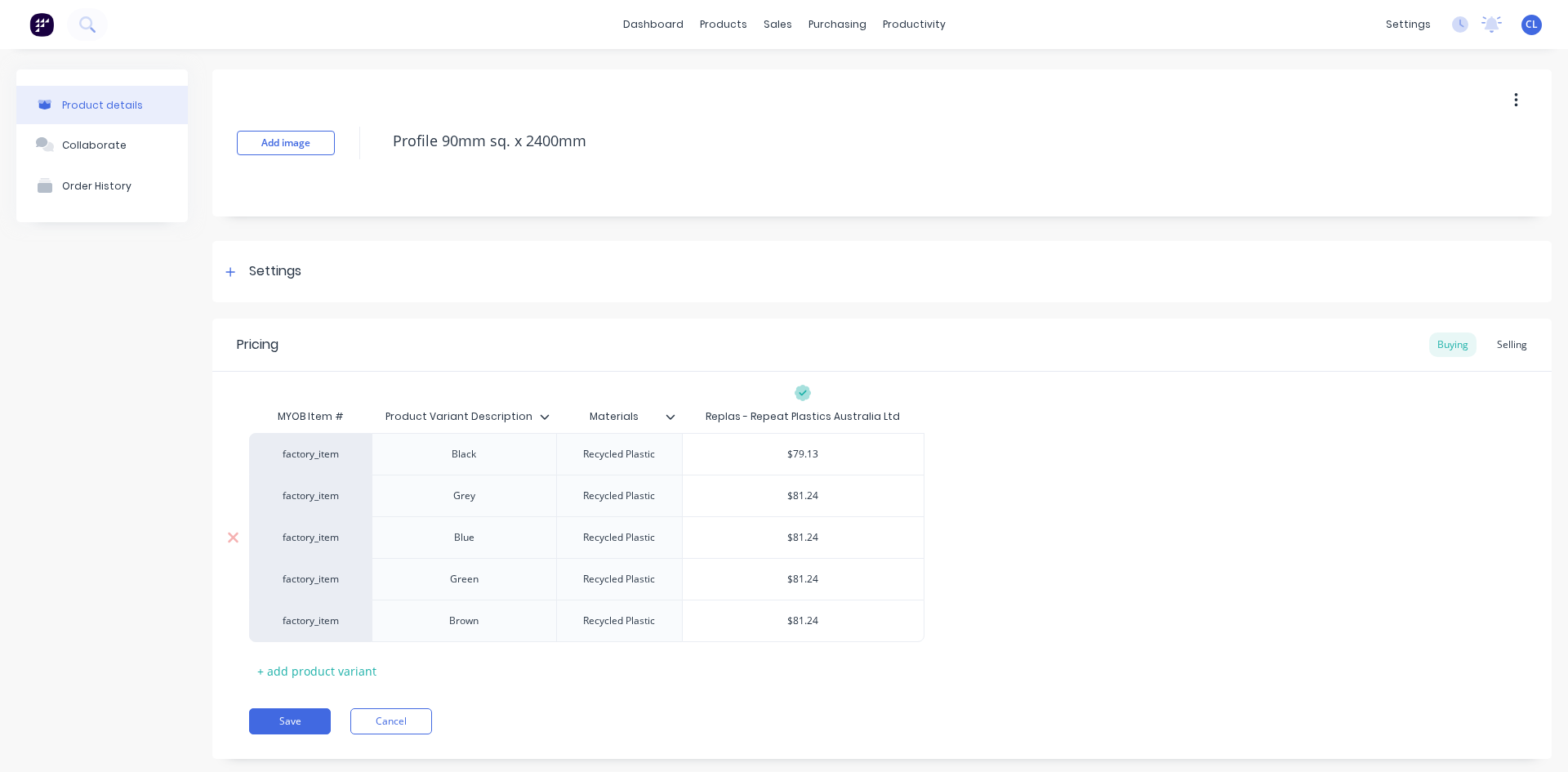
click at [1280, 448] on div "factory_item Black Recycled Plastic $79.13 factory_item Grey Recycled Plastic $…" at bounding box center [882, 538] width 1266 height 209
click at [1505, 342] on div "Selling" at bounding box center [1512, 345] width 47 height 25
